Goal: Information Seeking & Learning: Learn about a topic

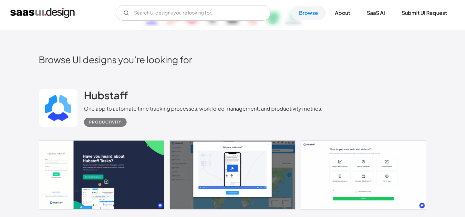
scroll to position [94, 0]
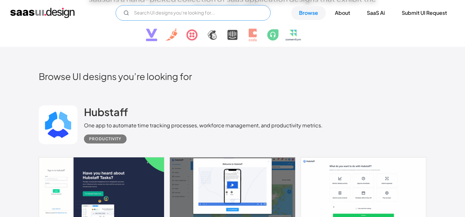
click at [207, 13] on input "Email Form" at bounding box center [193, 12] width 155 height 15
type input "steps"
click at [105, 111] on h2 "Hubstaff" at bounding box center [106, 112] width 44 height 13
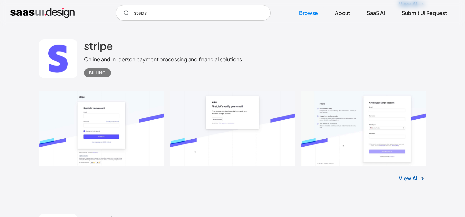
scroll to position [501, 0]
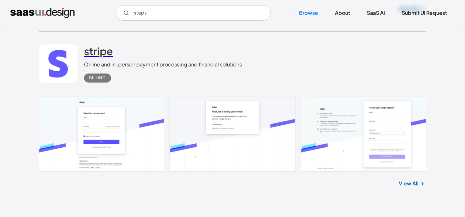
click at [97, 55] on h2 "stripe" at bounding box center [98, 51] width 29 height 13
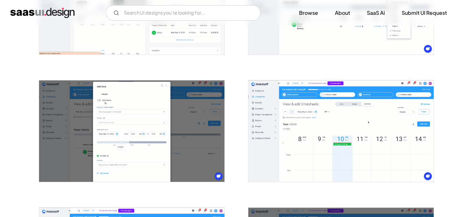
scroll to position [841, 0]
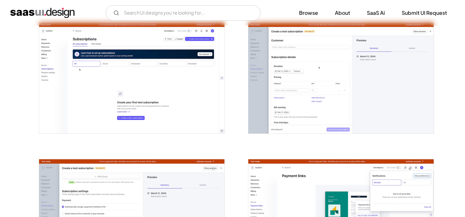
scroll to position [1364, 0]
